Goal: Transaction & Acquisition: Purchase product/service

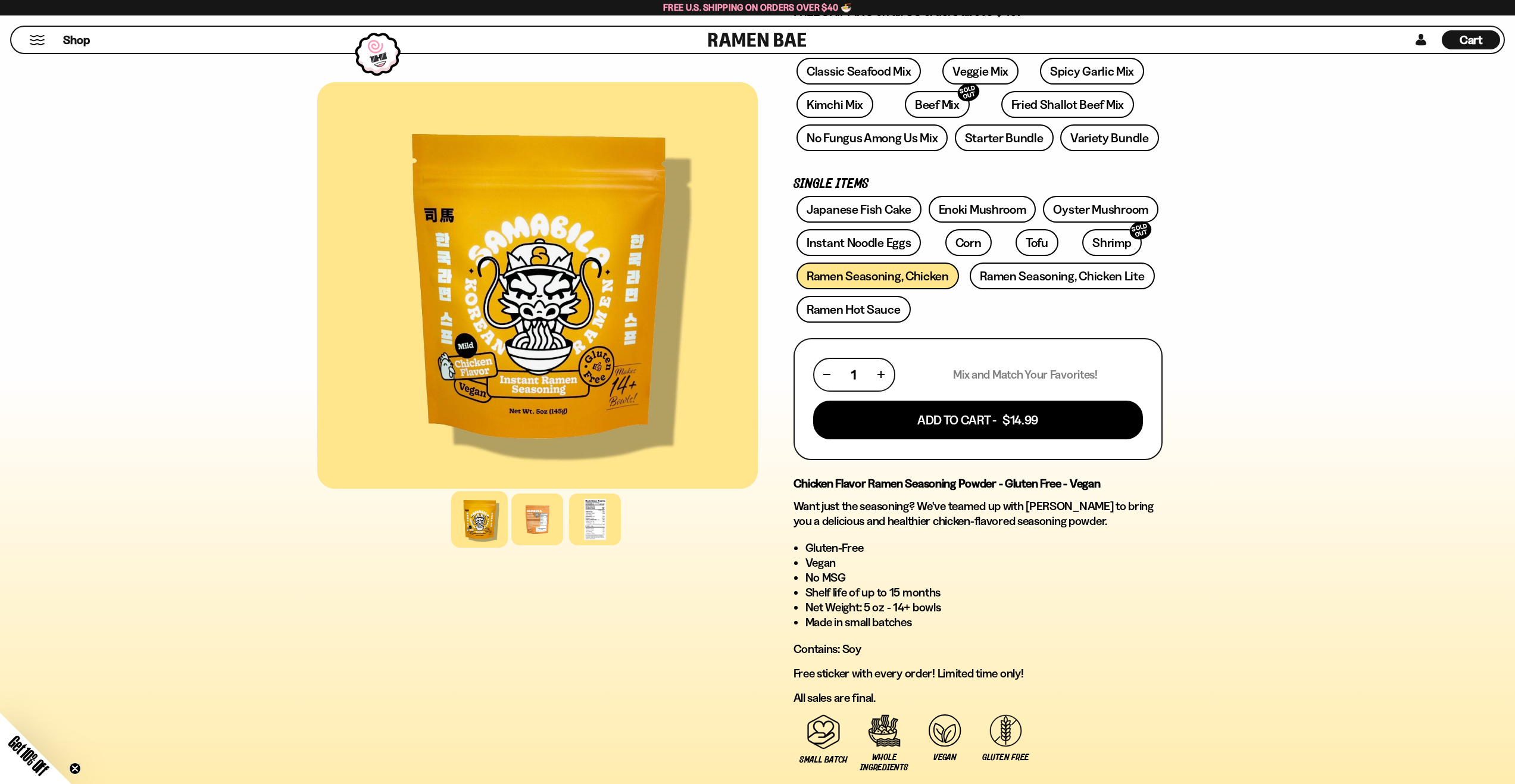
scroll to position [60, 0]
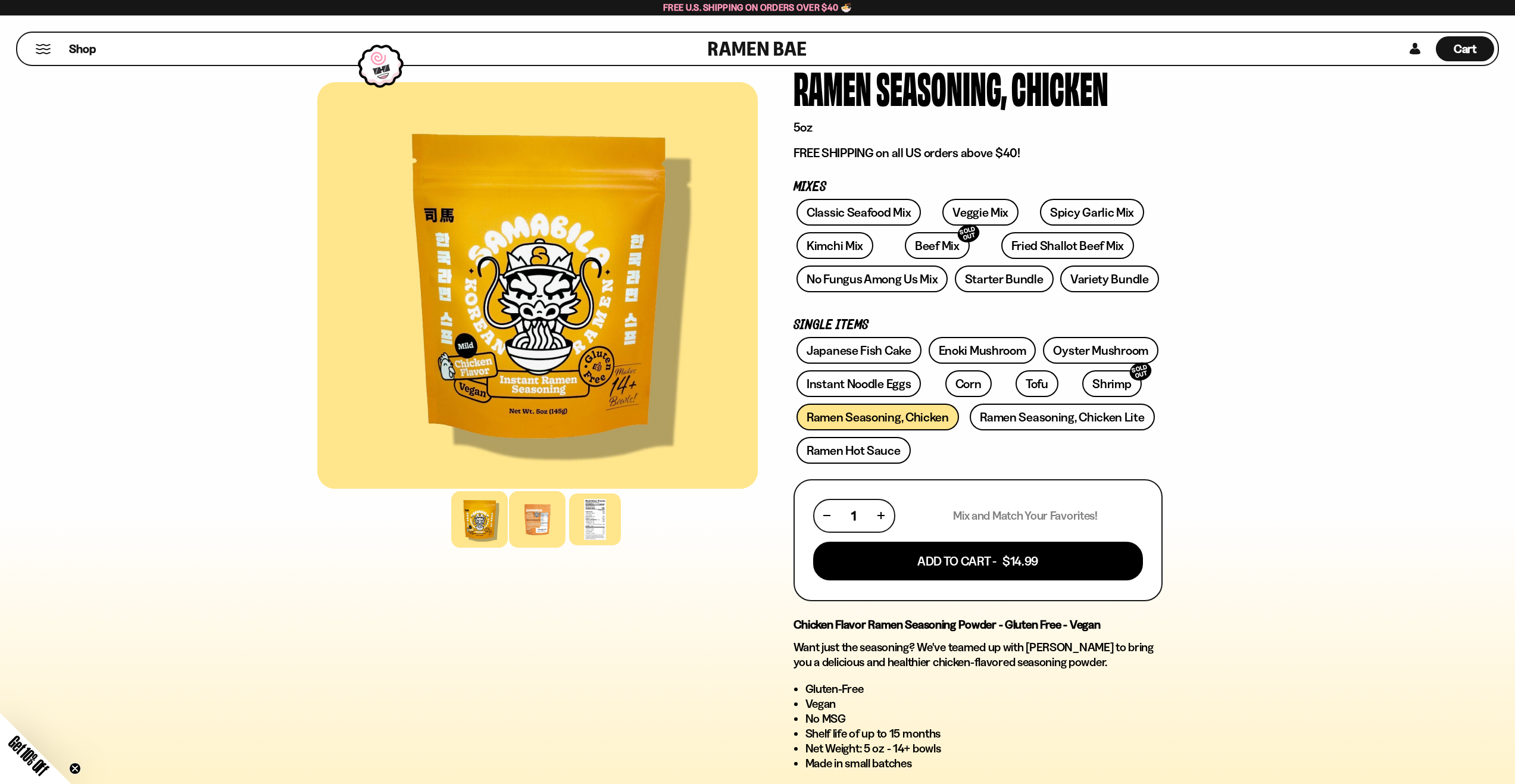
click at [549, 520] on div at bounding box center [537, 519] width 56 height 56
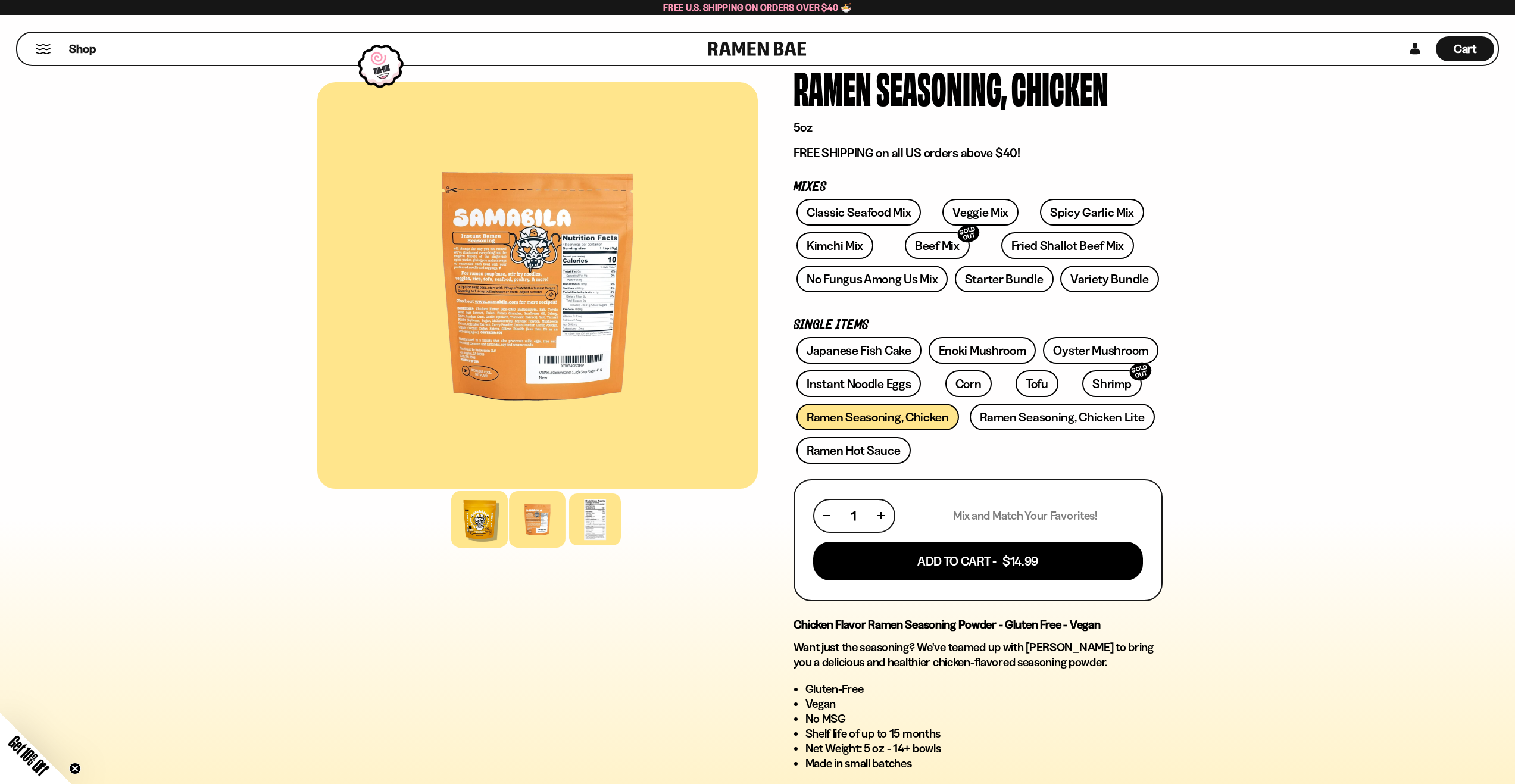
click at [487, 529] on div at bounding box center [479, 519] width 56 height 56
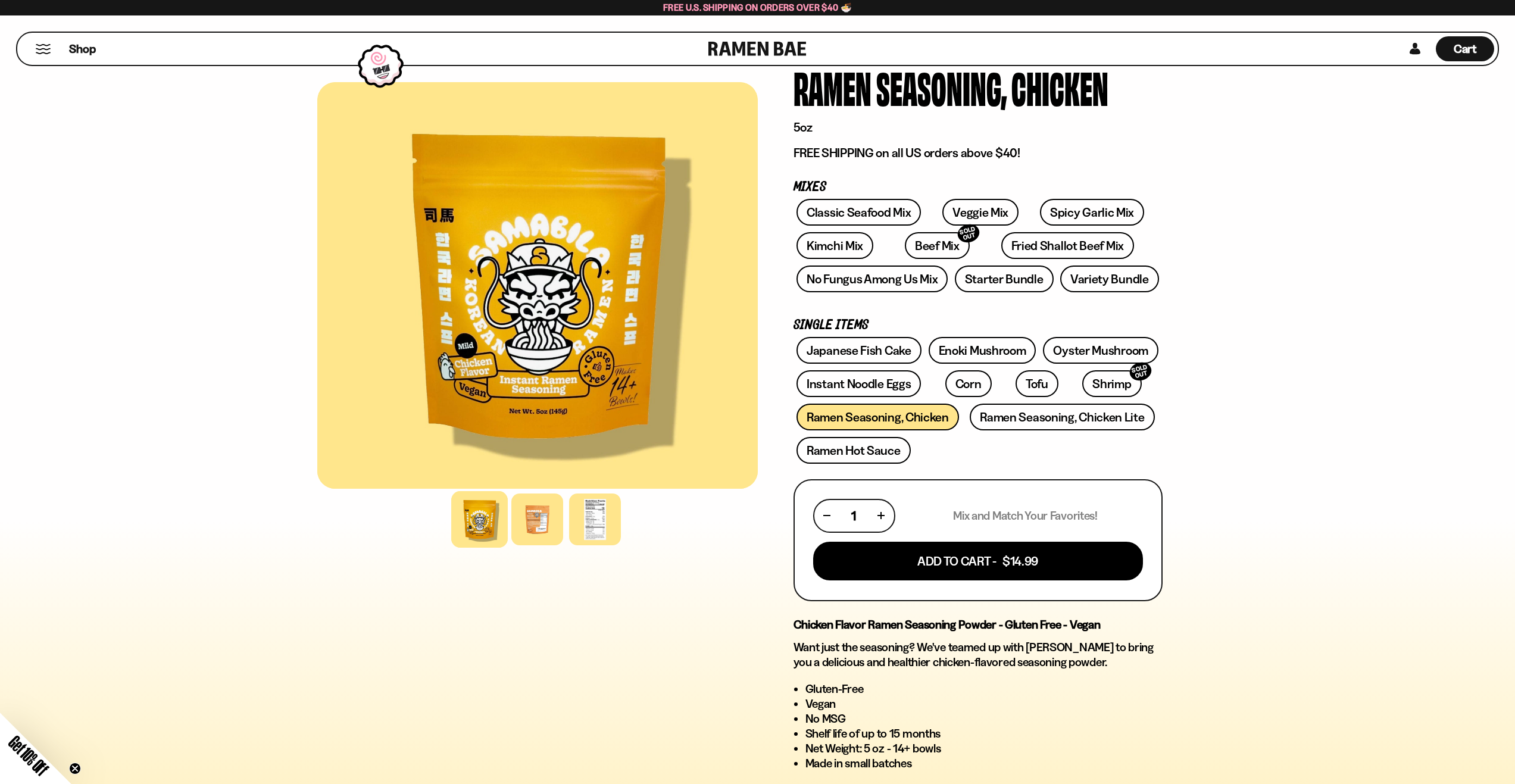
click at [49, 52] on button "Mobile Menu Trigger" at bounding box center [44, 49] width 16 height 10
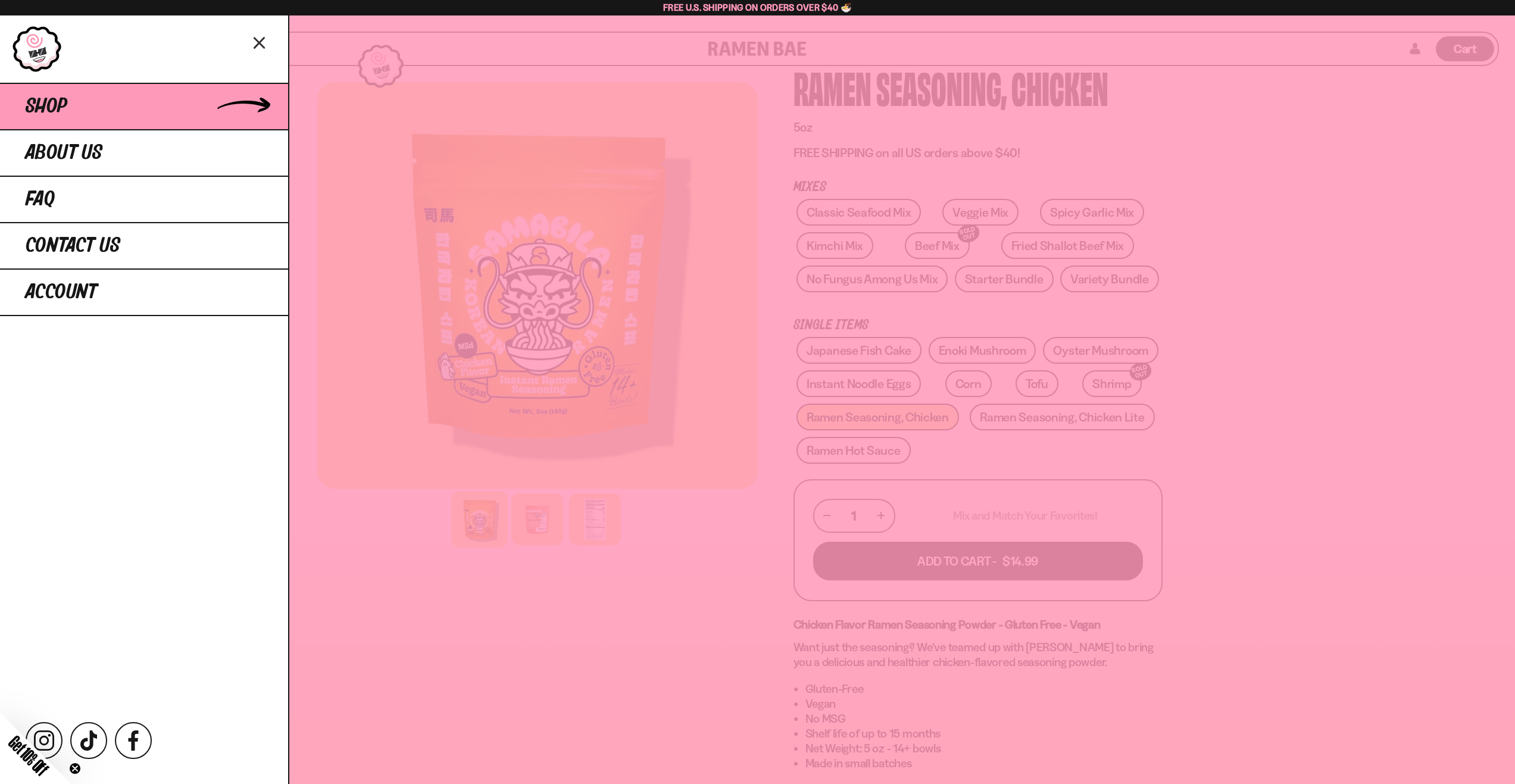
click at [87, 100] on link "Shop" at bounding box center [144, 106] width 288 height 47
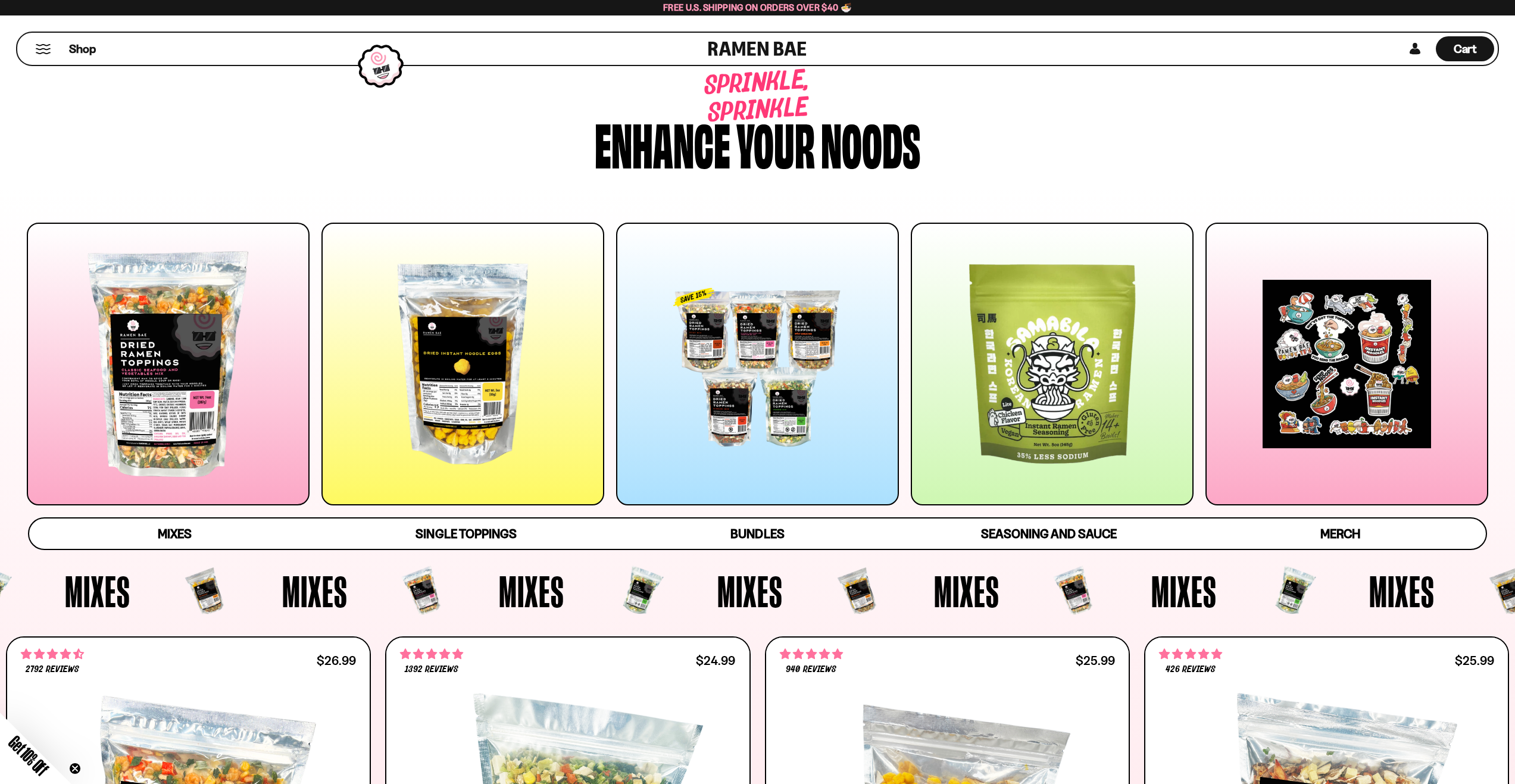
click at [181, 366] on div at bounding box center [168, 364] width 282 height 282
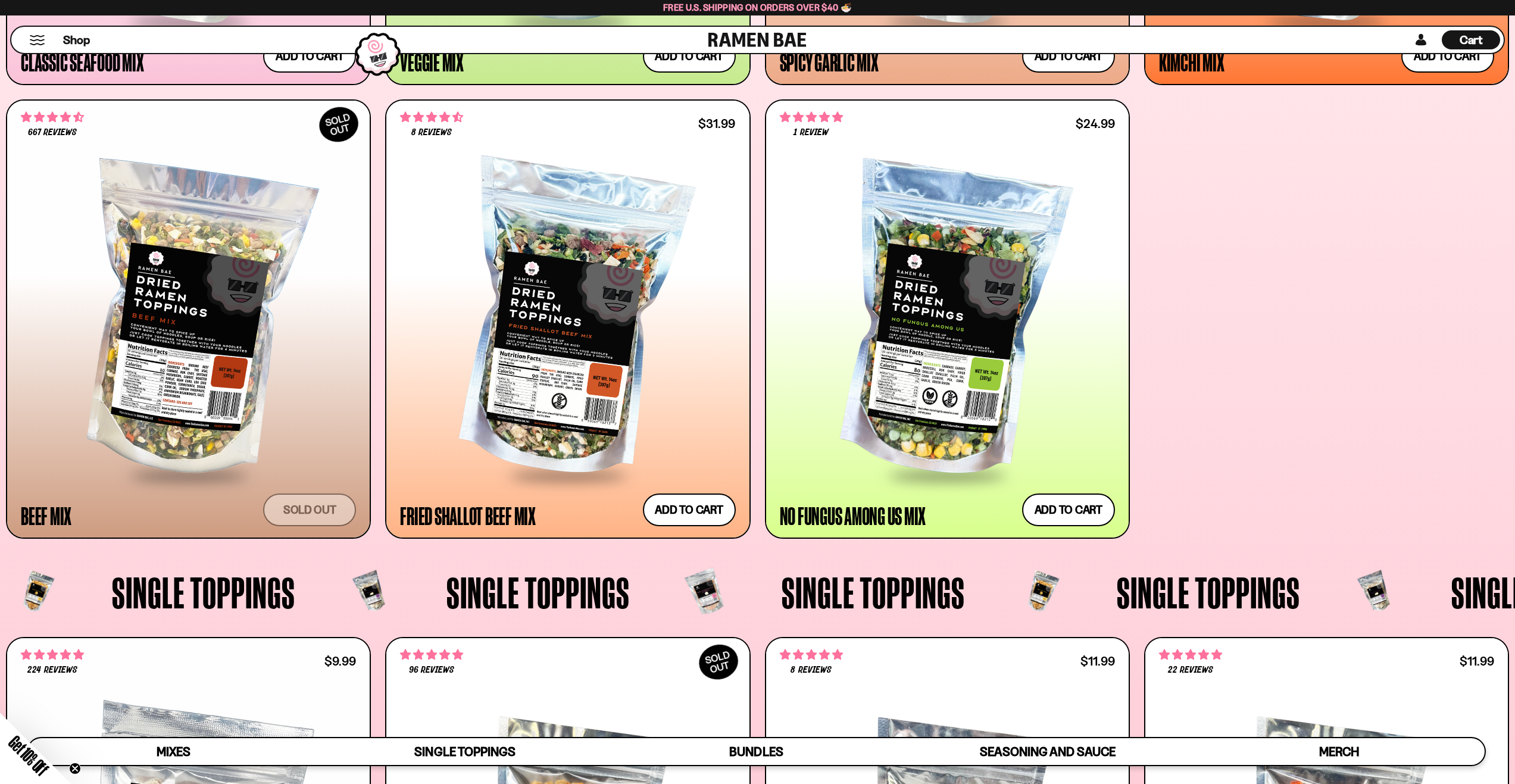
scroll to position [982, 0]
